Goal: Complete application form: Complete application form

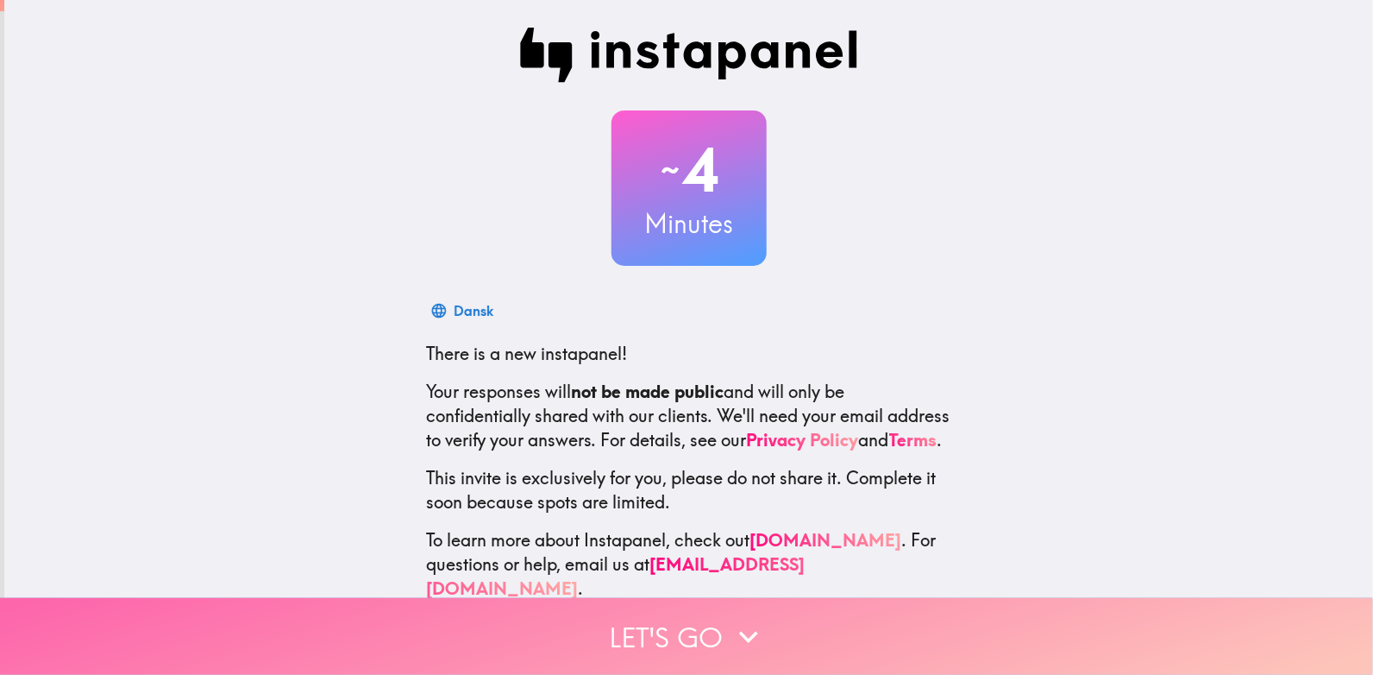
click at [714, 622] on button "Let's go" at bounding box center [686, 636] width 1373 height 77
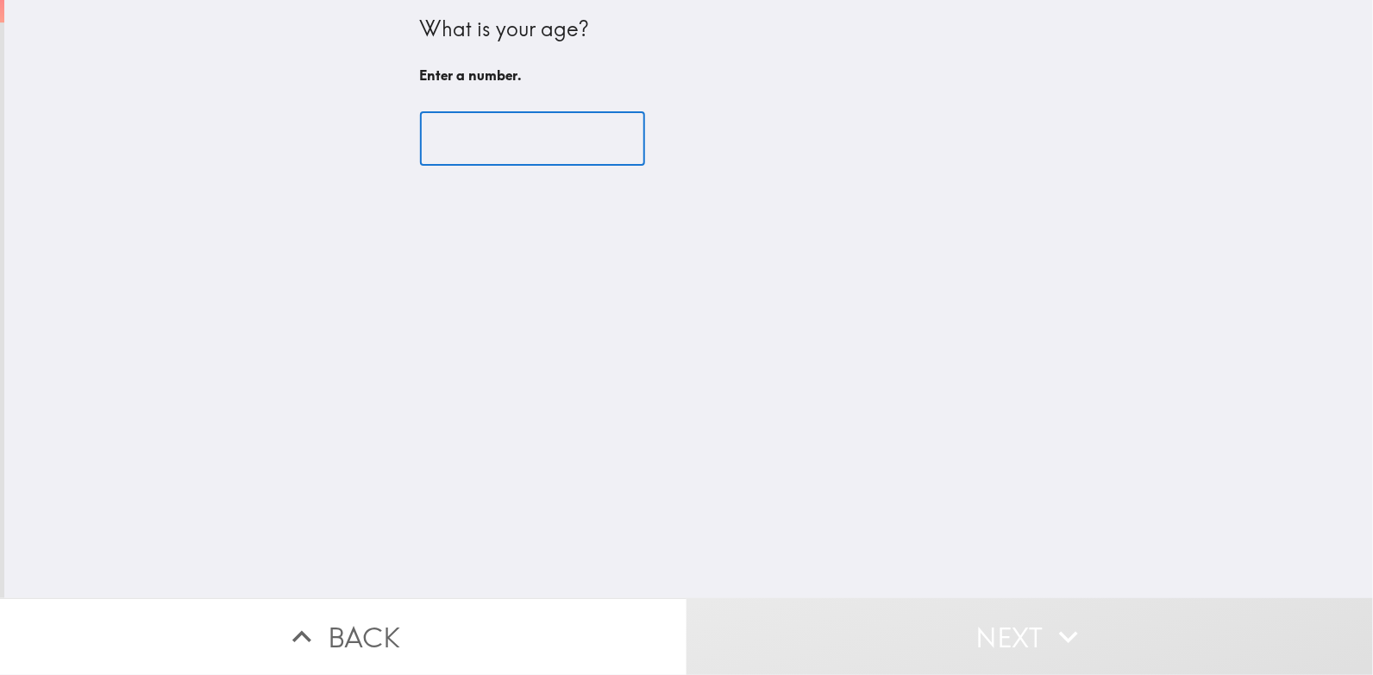
click at [478, 141] on input "number" at bounding box center [532, 138] width 225 height 53
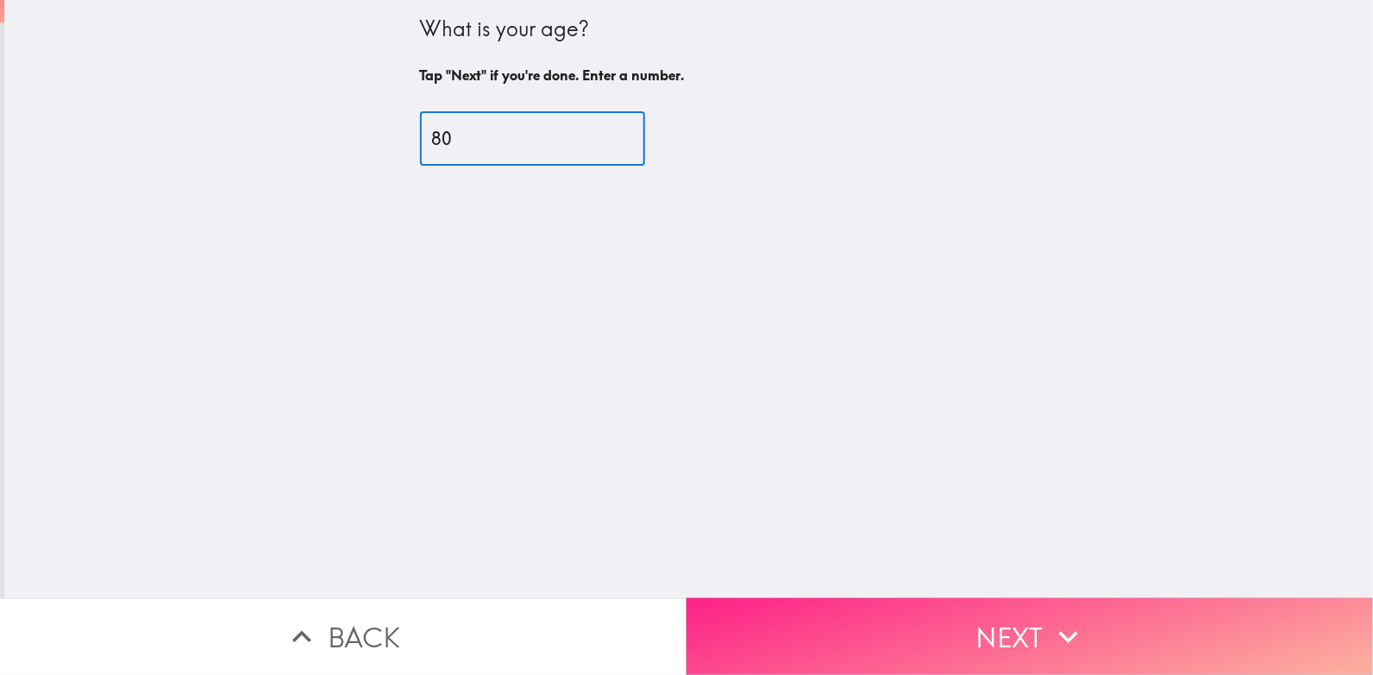
type input "80"
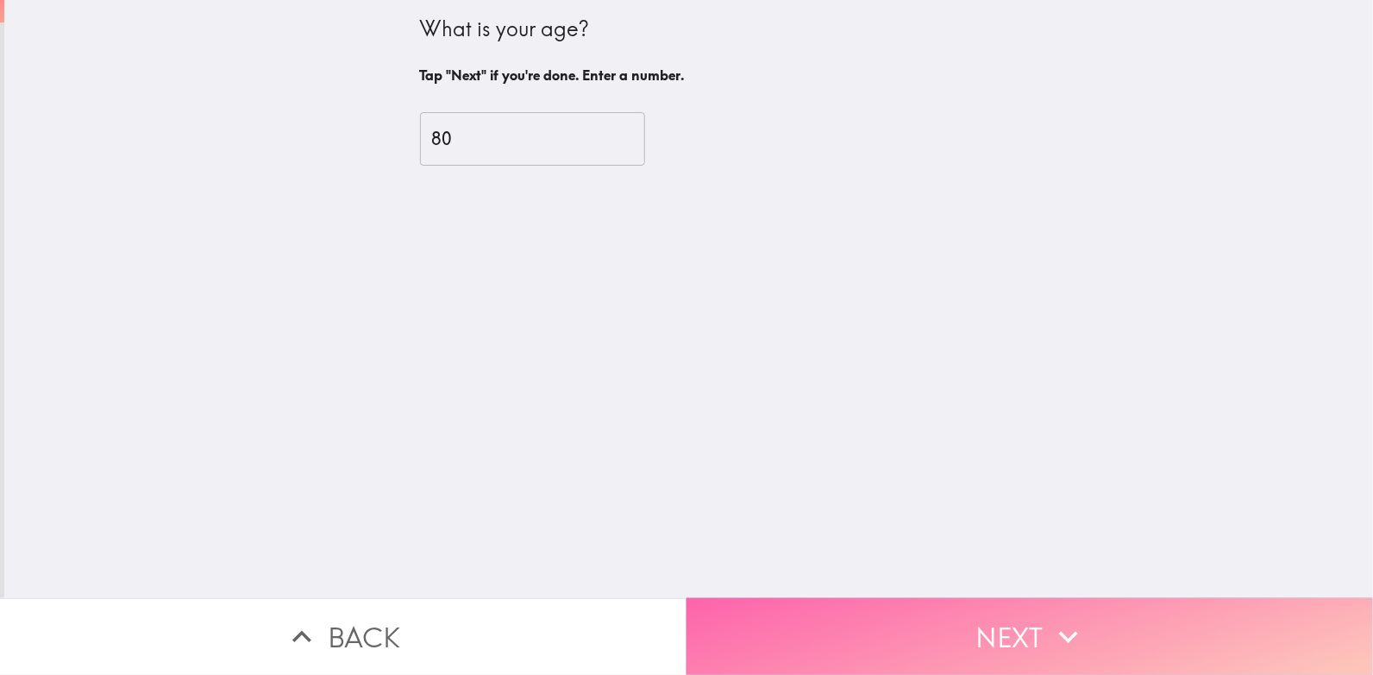
click at [991, 624] on button "Next" at bounding box center [1030, 636] width 687 height 77
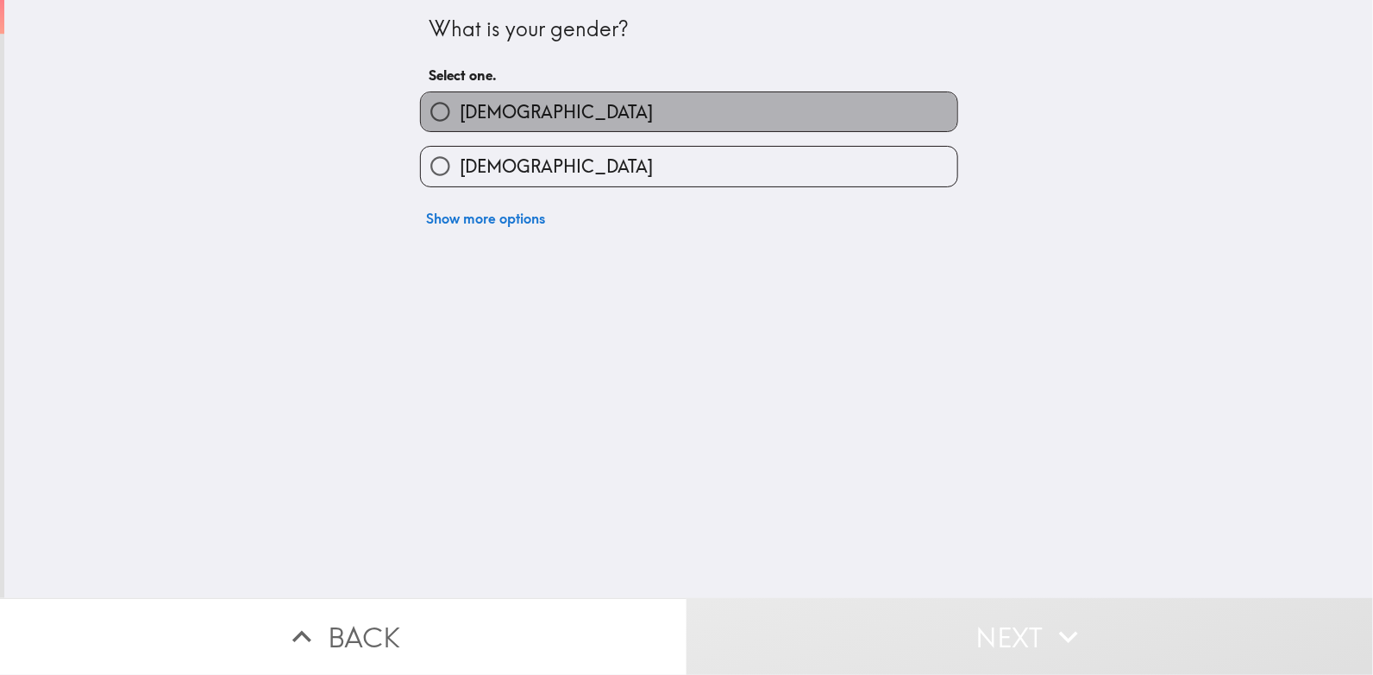
click at [513, 112] on label "[DEMOGRAPHIC_DATA]" at bounding box center [689, 111] width 537 height 39
click at [460, 112] on input "[DEMOGRAPHIC_DATA]" at bounding box center [440, 111] width 39 height 39
radio input "true"
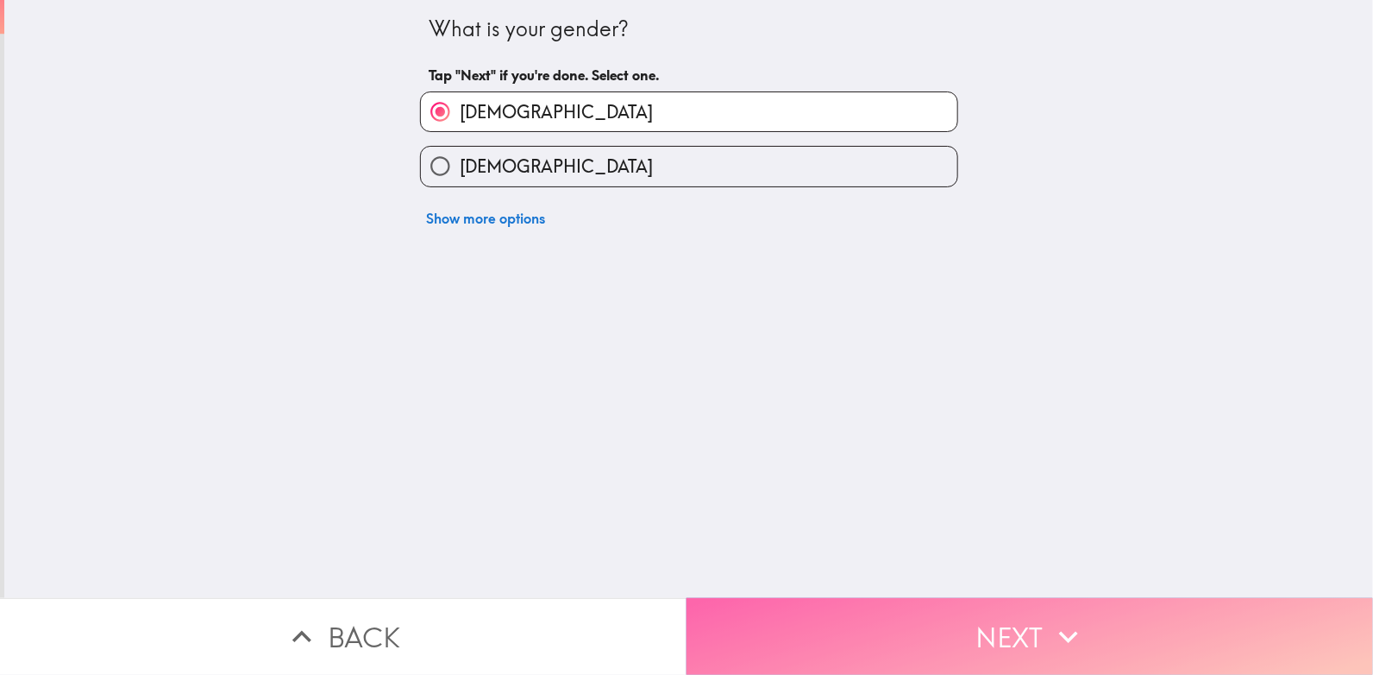
click at [926, 609] on button "Next" at bounding box center [1030, 636] width 687 height 77
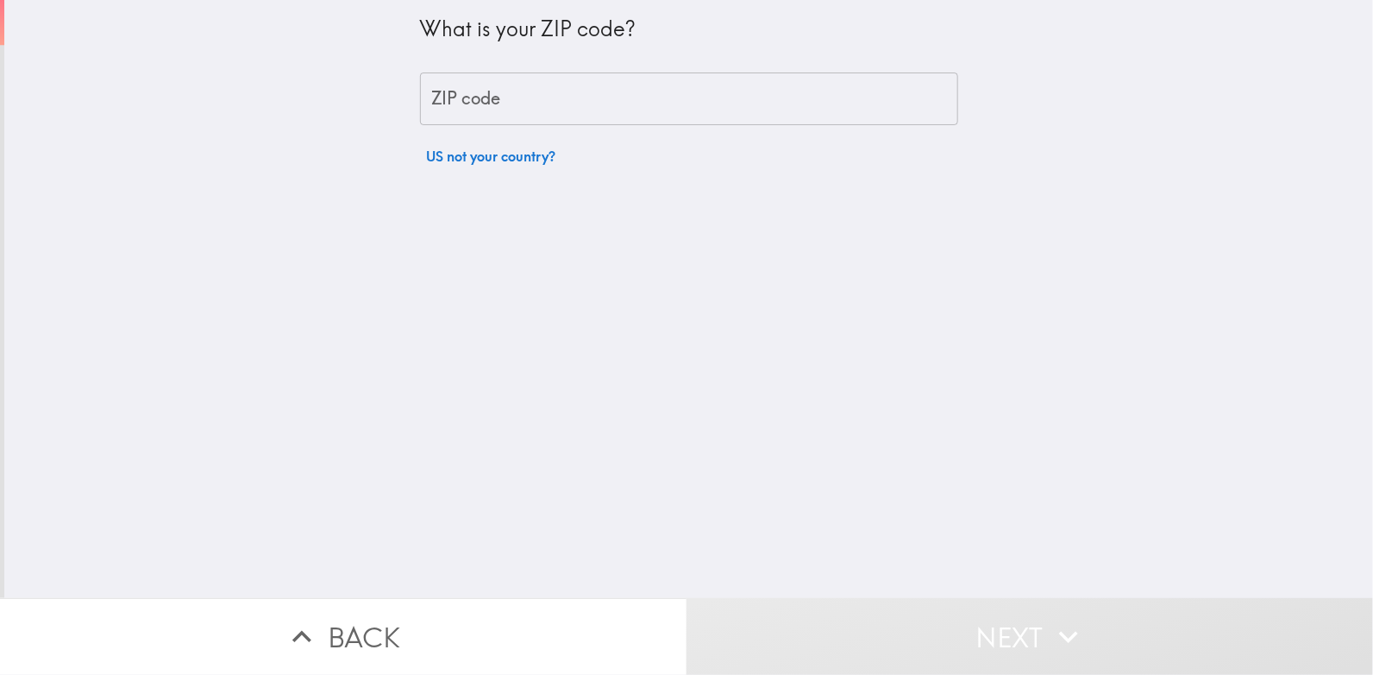
click at [514, 100] on input "ZIP code" at bounding box center [689, 98] width 538 height 53
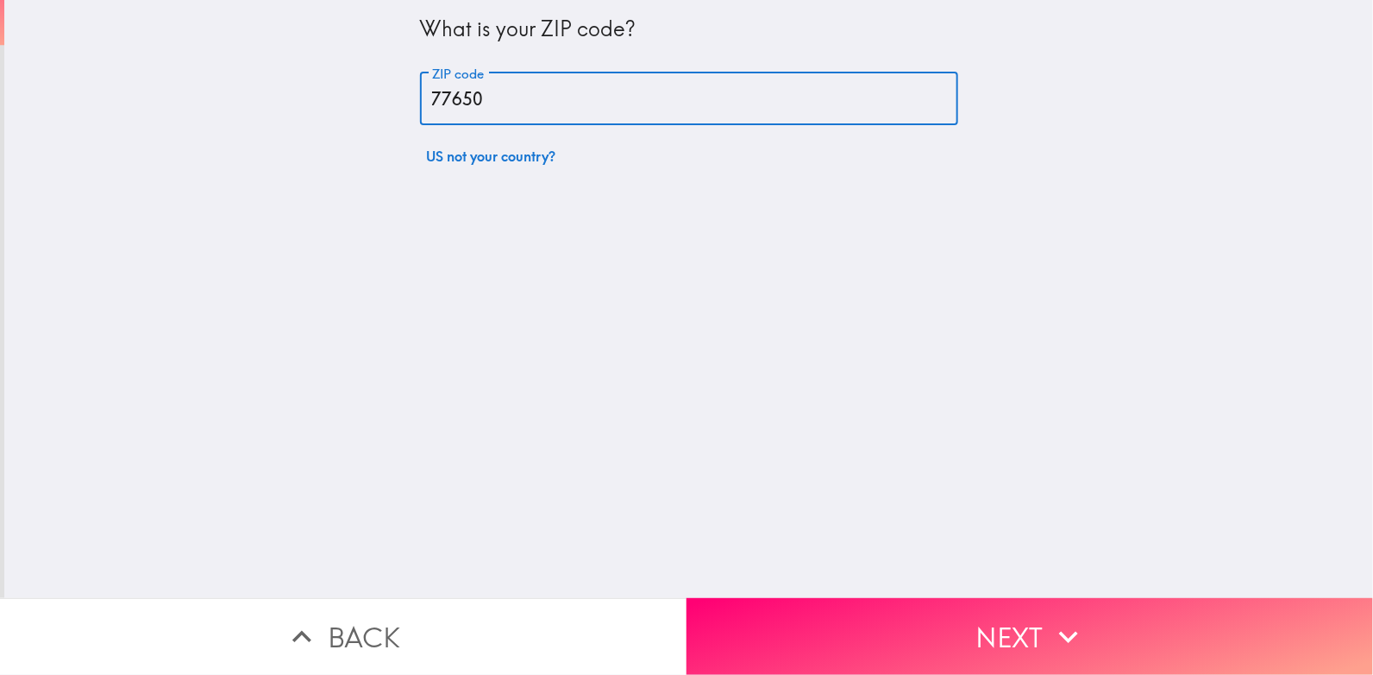
type input "77650"
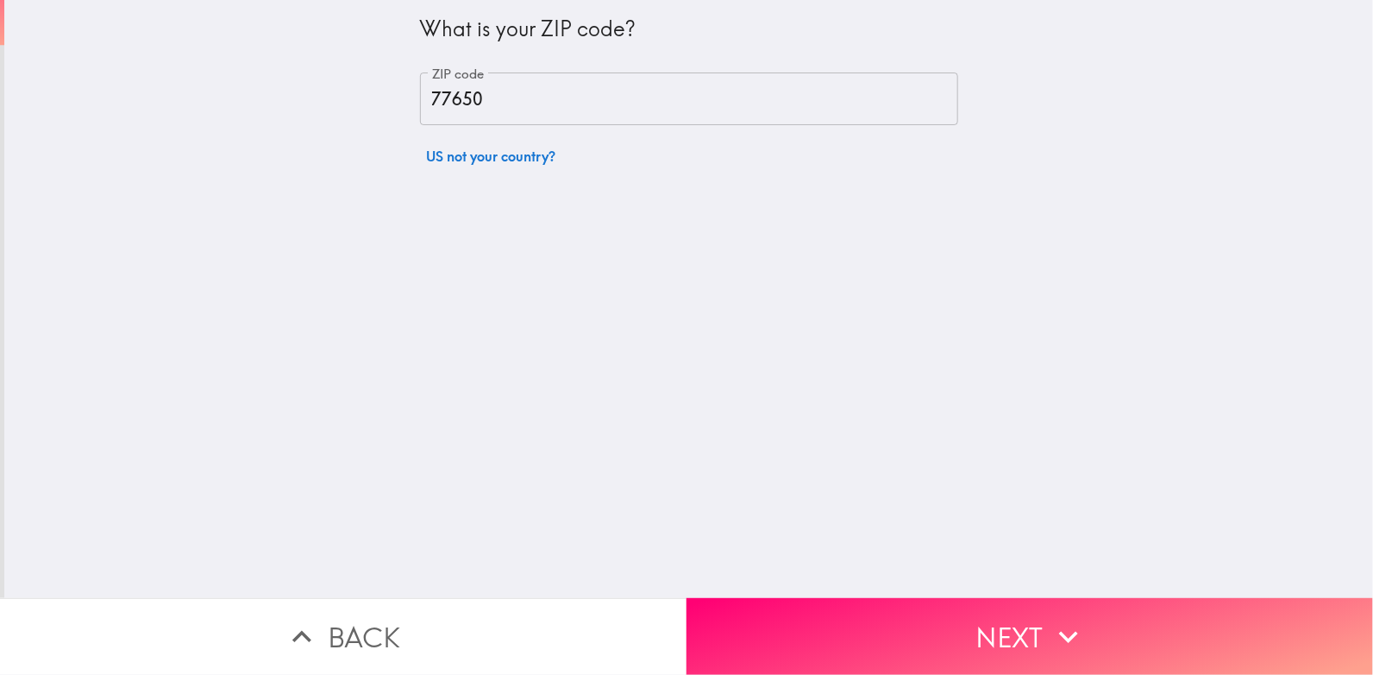
click at [563, 290] on div "What is your ZIP code? ZIP code 77650 ZIP code US not your country?" at bounding box center [688, 299] width 1369 height 598
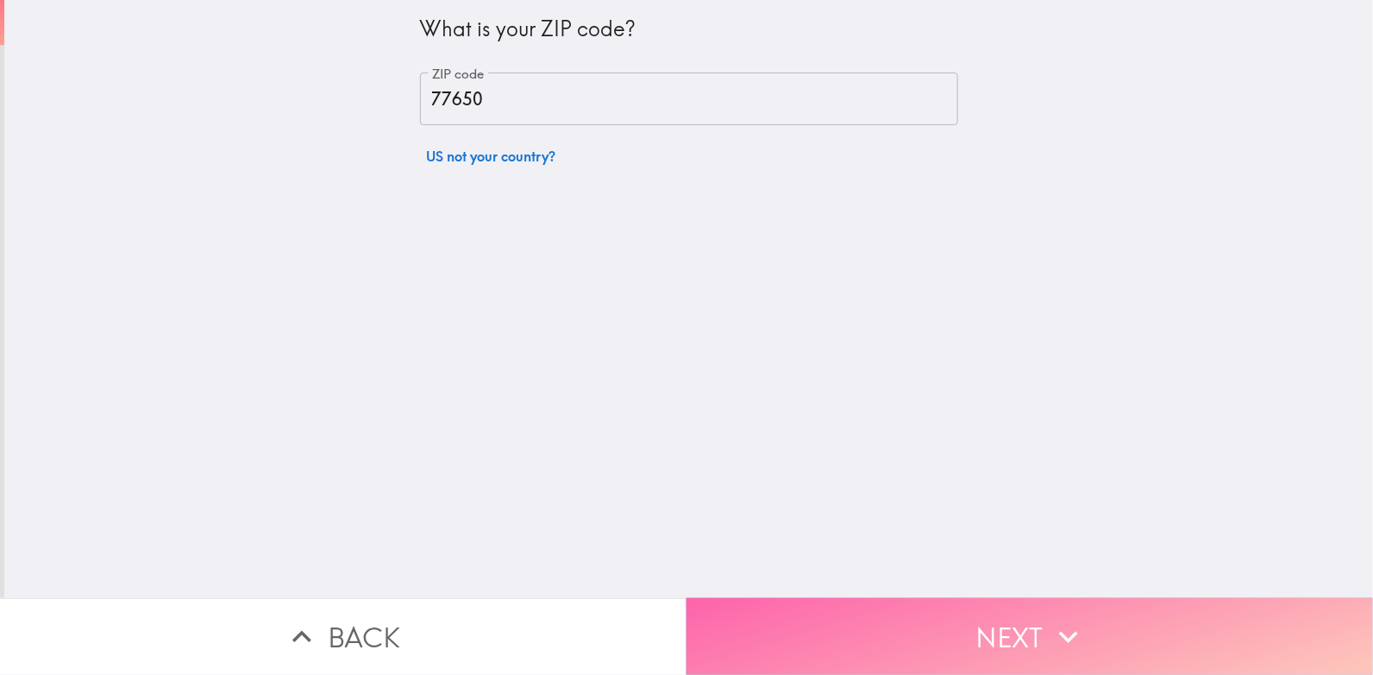
click at [1010, 609] on button "Next" at bounding box center [1030, 636] width 687 height 77
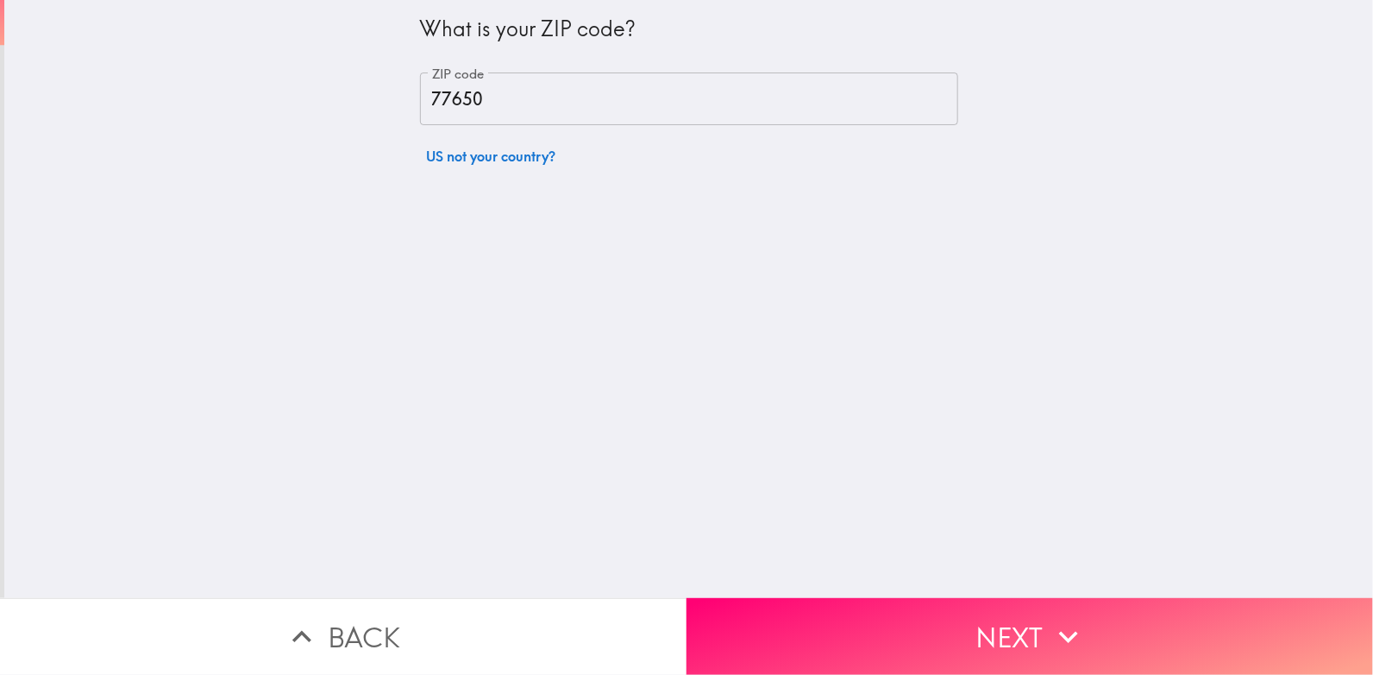
click at [483, 185] on div "What is your ZIP code? ZIP code 77650 ZIP code US not your country?" at bounding box center [688, 299] width 1369 height 598
